Goal: Task Accomplishment & Management: Complete application form

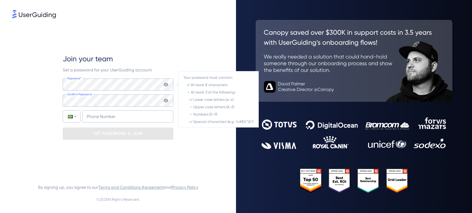
click at [53, 94] on div "Join your team Set a password for your UserGuiding account Password* Your passw…" at bounding box center [117, 97] width 211 height 154
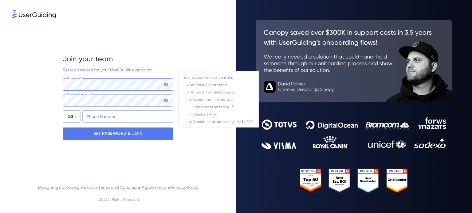
click at [29, 89] on div "Join your team Set a password for your UserGuiding account Password* Your passw…" at bounding box center [117, 97] width 211 height 154
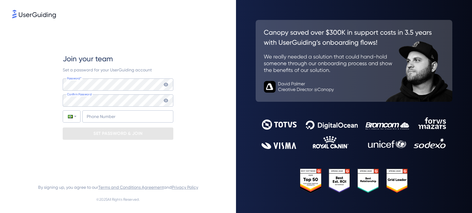
click at [34, 16] on img at bounding box center [34, 14] width 44 height 9
